Goal: Find specific page/section: Find specific page/section

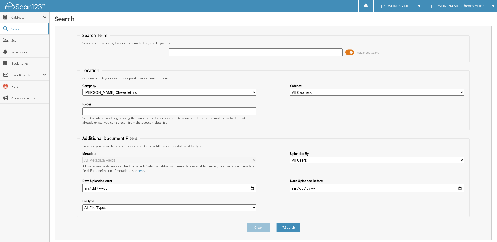
click at [210, 53] on input "text" at bounding box center [256, 52] width 174 height 8
type input "GADD"
click at [276, 223] on button "Search" at bounding box center [288, 228] width 24 height 10
click at [189, 55] on input "GADD" at bounding box center [256, 52] width 174 height 8
type input "GAD"
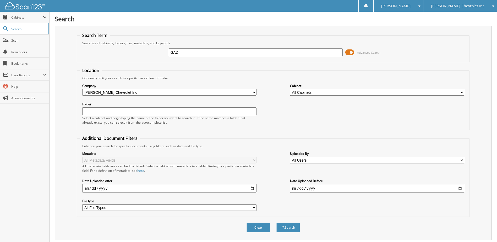
click at [276, 223] on button "Search" at bounding box center [288, 228] width 24 height 10
click at [350, 54] on span at bounding box center [349, 52] width 9 height 8
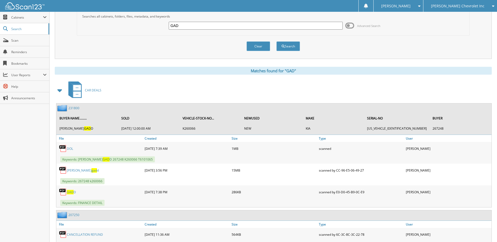
scroll to position [79, 0]
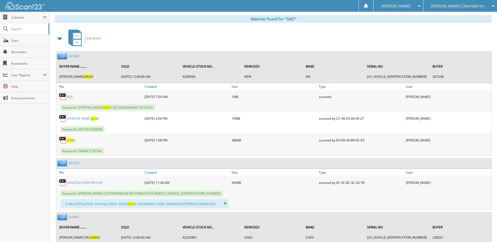
click at [74, 56] on link "231800" at bounding box center [73, 56] width 11 height 4
